Goal: Task Accomplishment & Management: Use online tool/utility

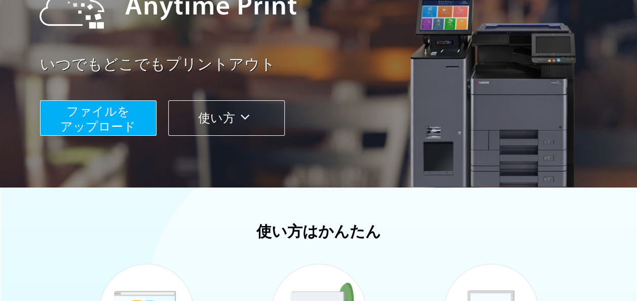
scroll to position [142, 0]
click at [126, 118] on span "ファイルを ​​アップロード" at bounding box center [98, 118] width 76 height 29
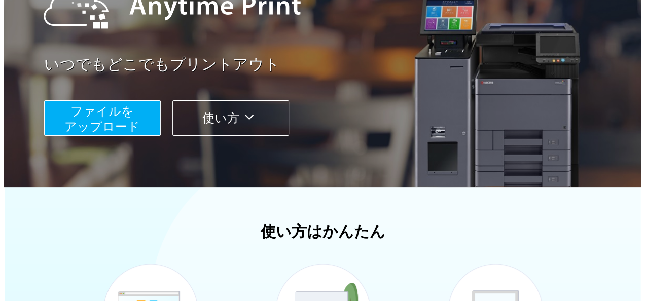
scroll to position [123, 0]
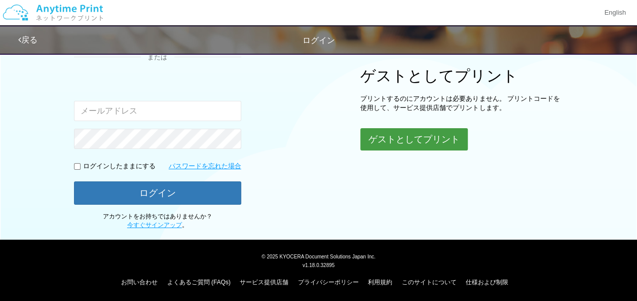
click at [396, 143] on button "ゲストとしてプリント" at bounding box center [413, 139] width 107 height 22
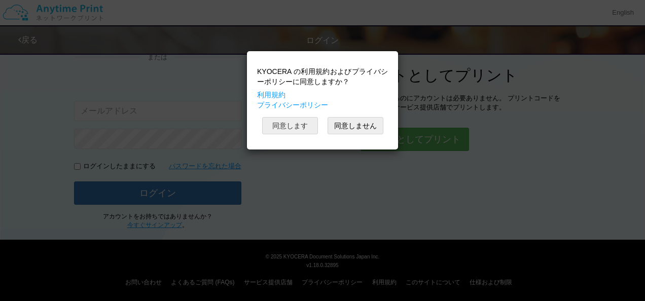
click at [304, 129] on button "同意します" at bounding box center [290, 125] width 56 height 17
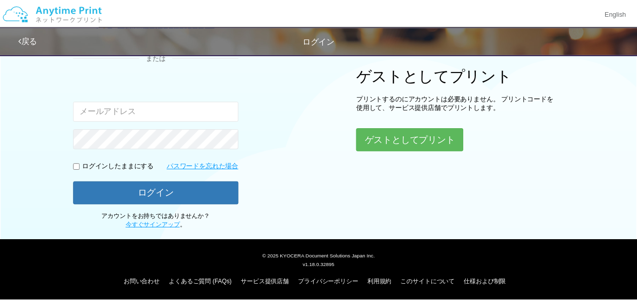
scroll to position [50, 0]
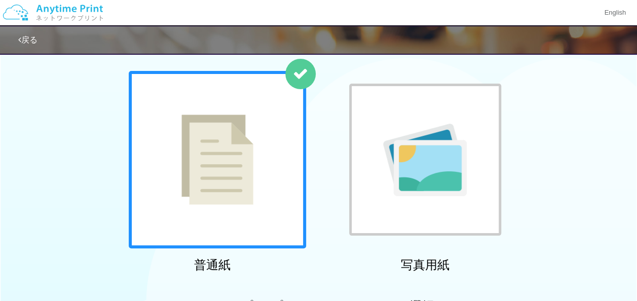
click at [288, 131] on div at bounding box center [217, 159] width 177 height 177
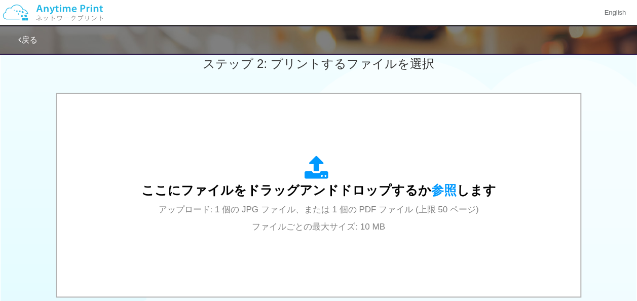
scroll to position [289, 0]
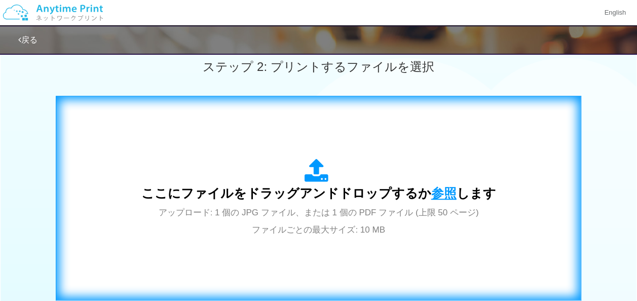
click at [441, 190] on span "参照" at bounding box center [443, 193] width 25 height 14
click at [316, 169] on icon at bounding box center [319, 171] width 28 height 25
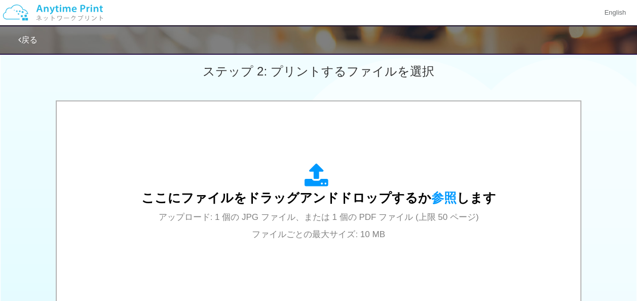
scroll to position [283, 0]
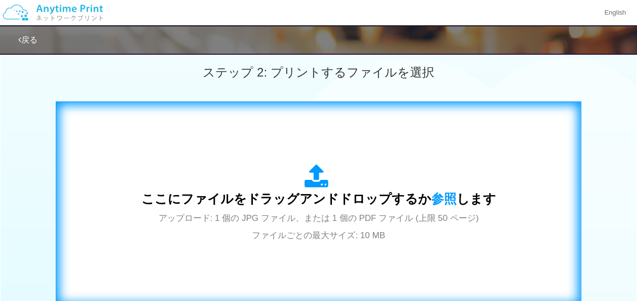
click at [491, 137] on div "ここにファイルをドラッグアンドドロップするか 参照 します アップロード: 1 個の JPG ファイル、または 1 個の PDF ファイル (上限 50 ペー…" at bounding box center [318, 204] width 504 height 184
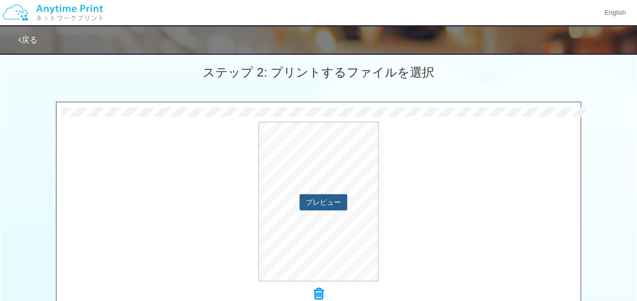
click at [328, 202] on button "プレビュー" at bounding box center [324, 202] width 48 height 16
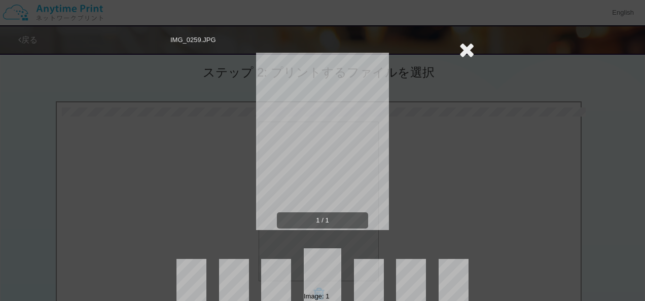
click at [459, 49] on icon at bounding box center [467, 50] width 16 height 20
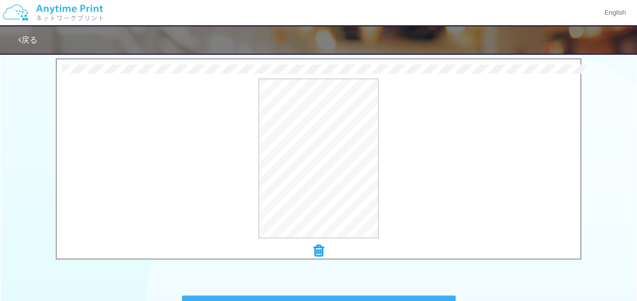
scroll to position [304, 0]
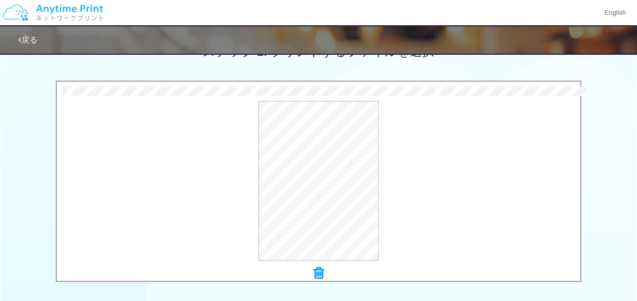
click at [320, 269] on icon at bounding box center [319, 273] width 10 height 13
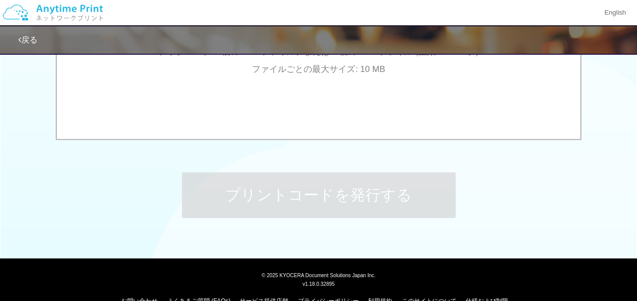
scroll to position [469, 0]
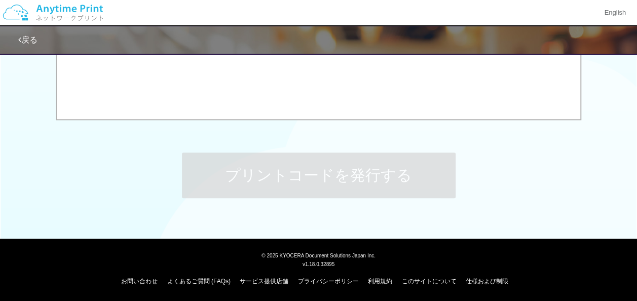
drag, startPoint x: 1, startPoint y: 301, endPoint x: 139, endPoint y: 239, distance: 151.4
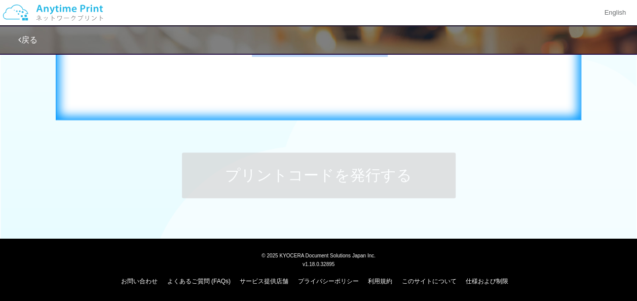
drag, startPoint x: 98, startPoint y: 178, endPoint x: 126, endPoint y: 105, distance: 78.3
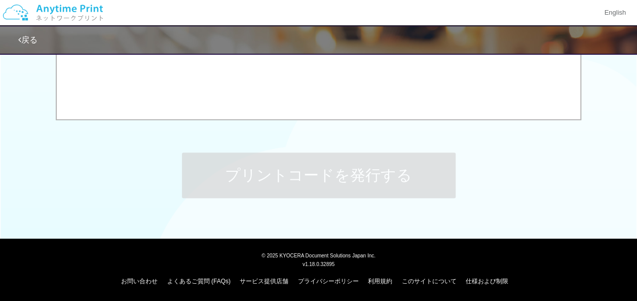
click at [32, 44] on link "戻る" at bounding box center [27, 39] width 19 height 9
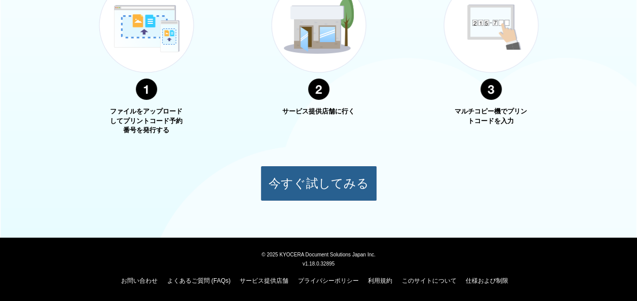
click at [323, 171] on button "今すぐ試してみる" at bounding box center [319, 183] width 117 height 35
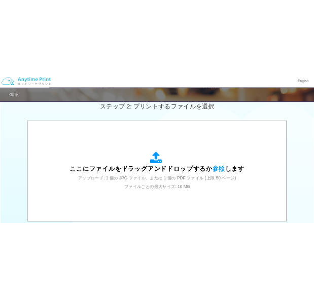
scroll to position [291, 0]
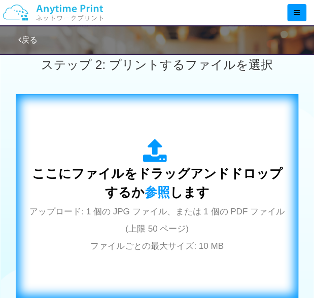
drag, startPoint x: 180, startPoint y: 114, endPoint x: 210, endPoint y: 97, distance: 34.0
click at [210, 97] on div "ここにファイルをドラッグアンドドロップするか 参照 します アップロード: 1 個の JPG ファイル、または 1 個の PDF ファイル (上限 50 ペー…" at bounding box center [157, 196] width 282 height 205
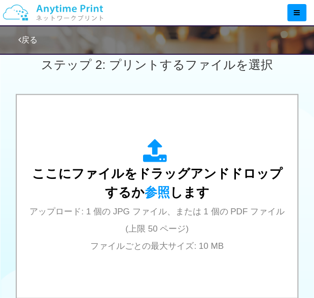
drag, startPoint x: 241, startPoint y: 15, endPoint x: 278, endPoint y: 6, distance: 37.7
click at [278, 6] on div at bounding box center [160, 12] width 308 height 25
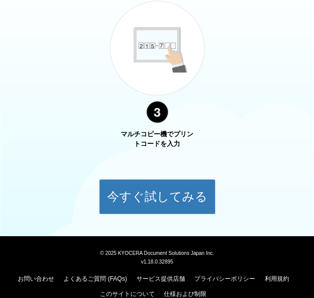
scroll to position [755, 0]
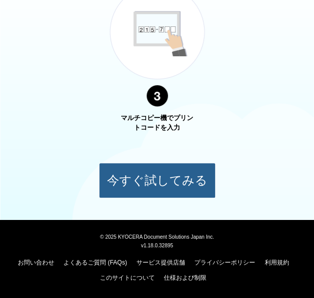
click at [184, 181] on button "今すぐ試してみる" at bounding box center [157, 180] width 117 height 35
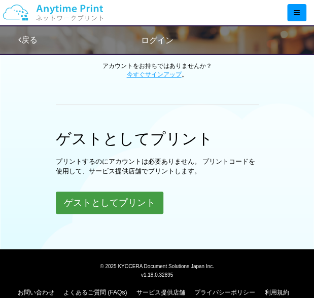
scroll to position [281, 0]
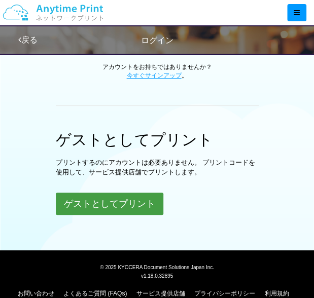
click at [154, 207] on button "ゲストとしてプリント" at bounding box center [109, 204] width 107 height 22
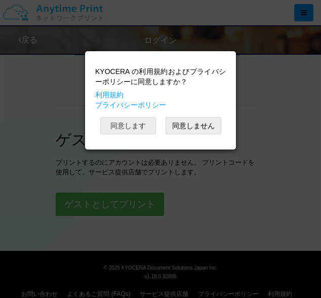
click at [132, 123] on button "同意します" at bounding box center [128, 125] width 56 height 17
